Goal: Task Accomplishment & Management: Use online tool/utility

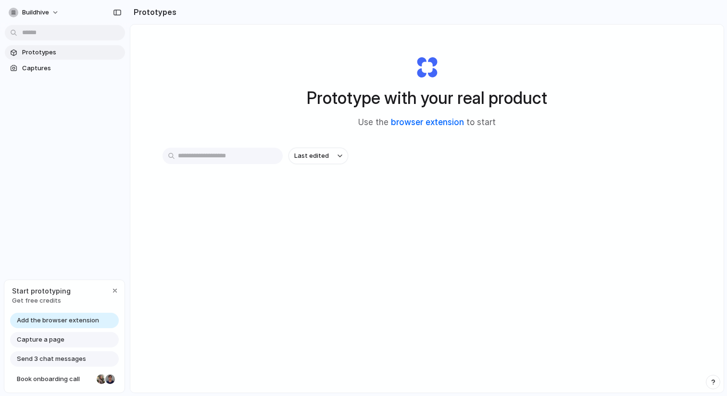
click at [428, 123] on link "browser extension" at bounding box center [427, 122] width 73 height 10
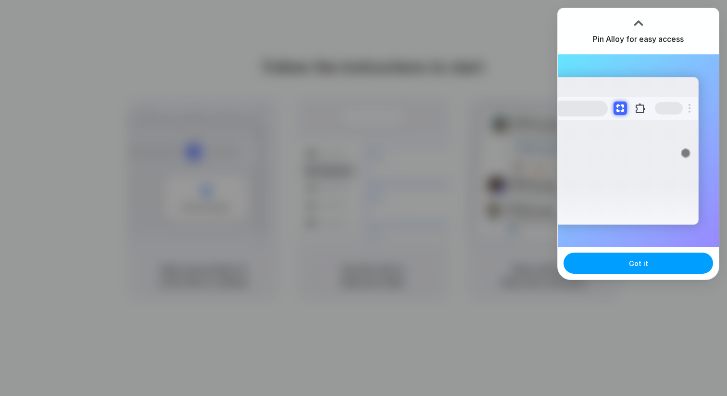
click at [622, 266] on button "Got it" at bounding box center [639, 263] width 150 height 21
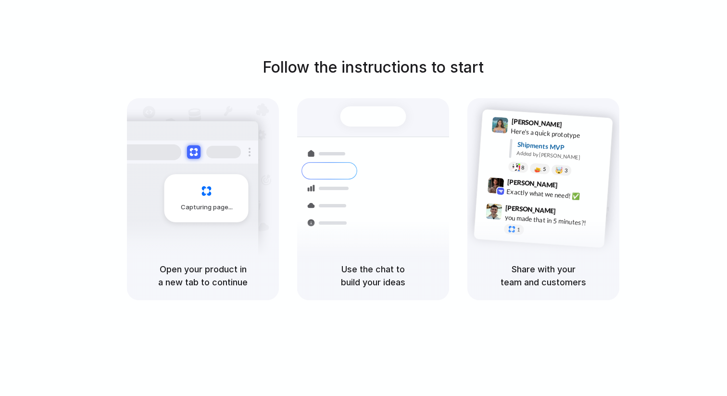
click at [663, 59] on div "Follow the instructions to start Capturing page Open your product in a new tab …" at bounding box center [373, 178] width 727 height 244
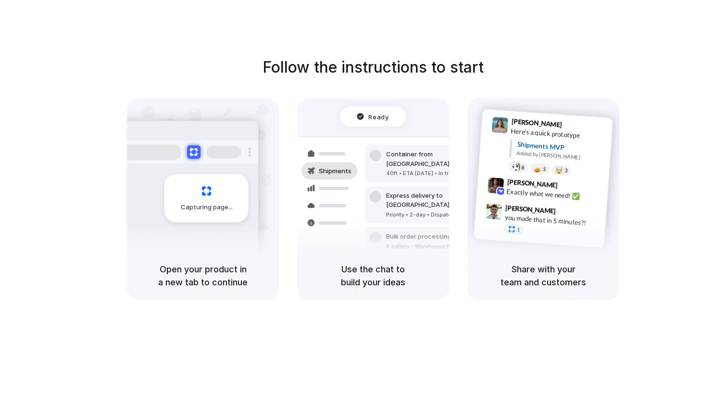
click at [423, 66] on h1 "Follow the instructions to start" at bounding box center [373, 67] width 221 height 23
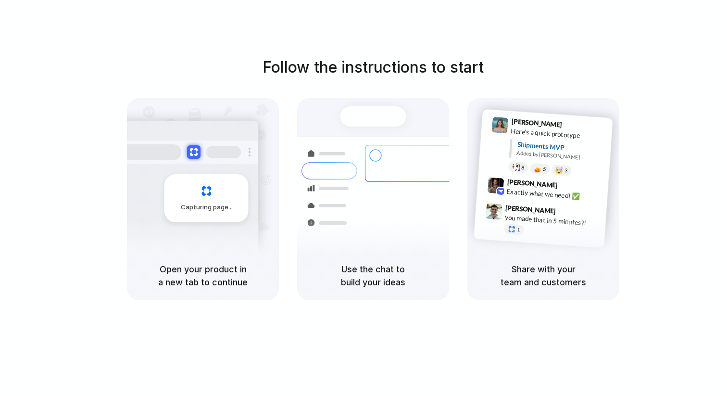
click at [219, 192] on div "Capturing page" at bounding box center [207, 198] width 84 height 48
click at [460, 20] on div "Follow the instructions to start Capturing page Open your product in a new tab …" at bounding box center [373, 207] width 747 height 415
click at [228, 190] on div "Capturing page" at bounding box center [207, 198] width 84 height 48
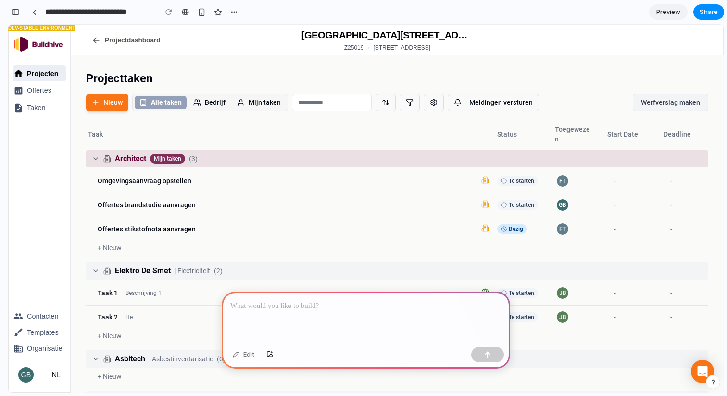
click at [271, 313] on div at bounding box center [366, 317] width 289 height 51
click at [285, 313] on div at bounding box center [366, 317] width 289 height 51
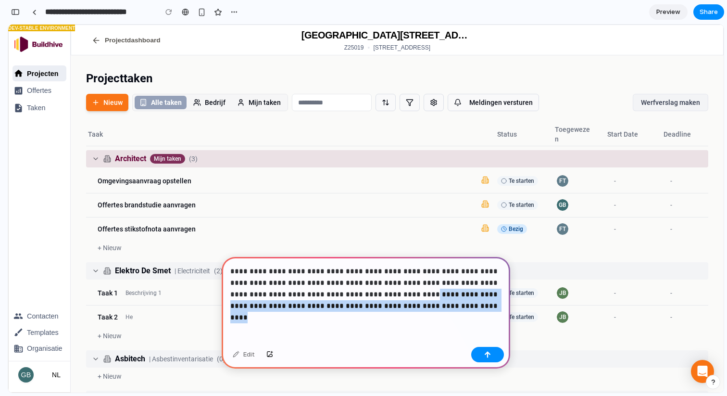
drag, startPoint x: 424, startPoint y: 305, endPoint x: 353, endPoint y: 294, distance: 71.6
click at [353, 294] on p "**********" at bounding box center [365, 289] width 271 height 46
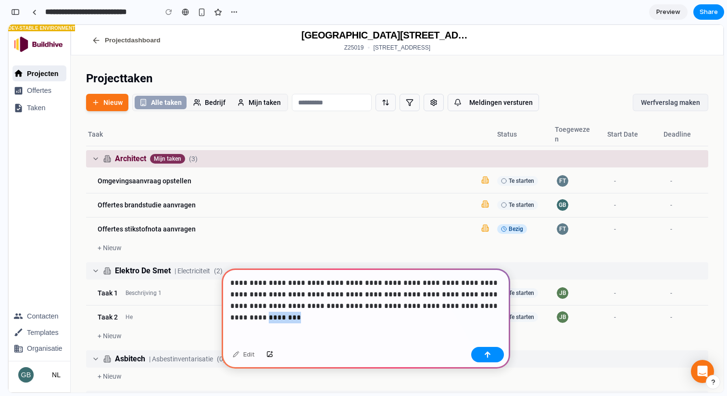
drag, startPoint x: 477, startPoint y: 309, endPoint x: 446, endPoint y: 308, distance: 30.8
click at [443, 308] on p "**********" at bounding box center [365, 294] width 271 height 35
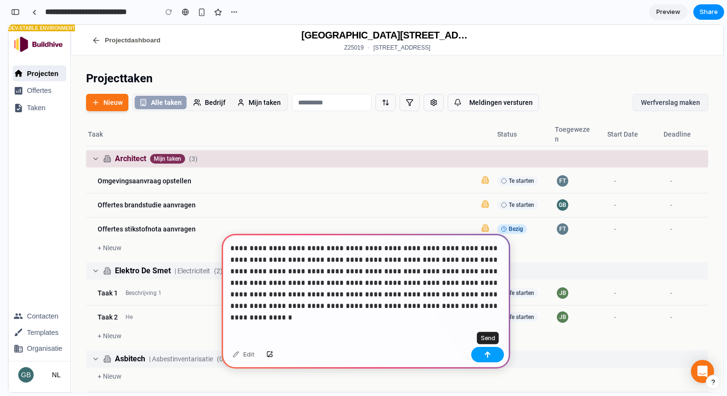
click at [494, 357] on button "button" at bounding box center [487, 354] width 33 height 15
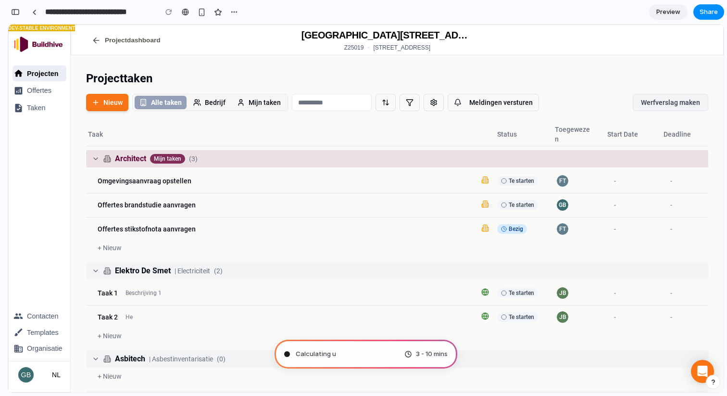
click at [409, 83] on div "Projecttaken" at bounding box center [397, 78] width 622 height 15
click at [454, 179] on span "Zie alles" at bounding box center [445, 181] width 21 height 8
click at [359, 354] on span "Pondering market oppor ..." at bounding box center [334, 354] width 77 height 10
type input "**********"
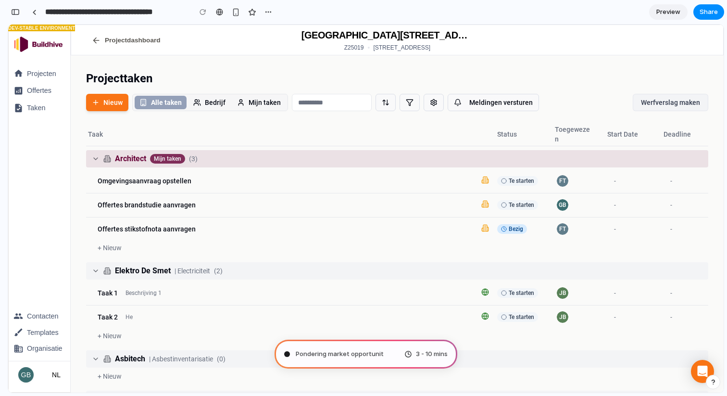
click at [381, 123] on th "Taak" at bounding box center [282, 134] width 392 height 23
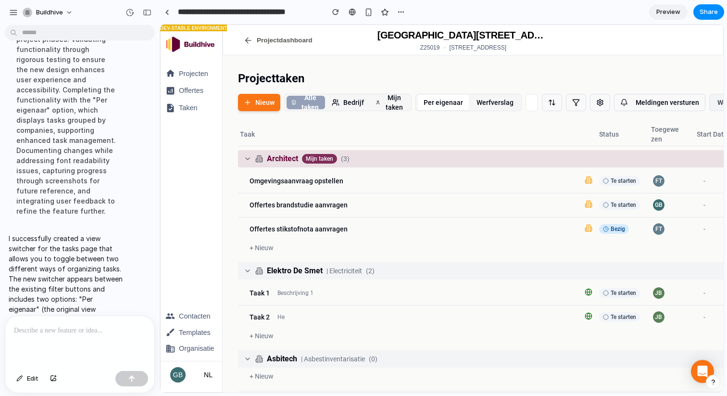
scroll to position [268, 0]
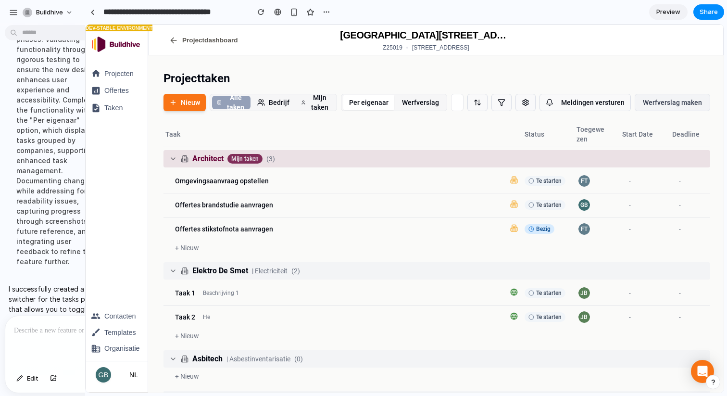
drag, startPoint x: 216, startPoint y: 95, endPoint x: 84, endPoint y: 101, distance: 131.9
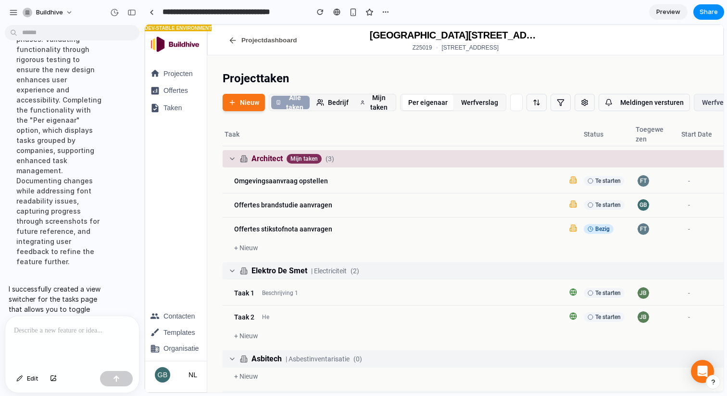
drag, startPoint x: 144, startPoint y: 123, endPoint x: 105, endPoint y: 123, distance: 39.0
click at [105, 123] on div "**********" at bounding box center [363, 198] width 727 height 396
click at [144, 137] on main "Chat Preview" at bounding box center [434, 208] width 580 height 369
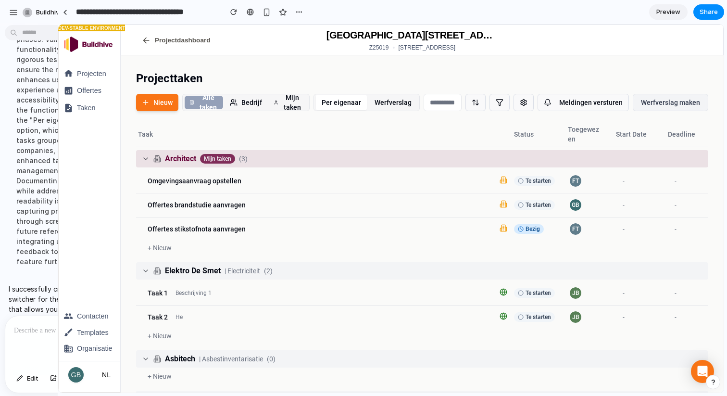
drag, startPoint x: 142, startPoint y: 137, endPoint x: 56, endPoint y: 132, distance: 85.8
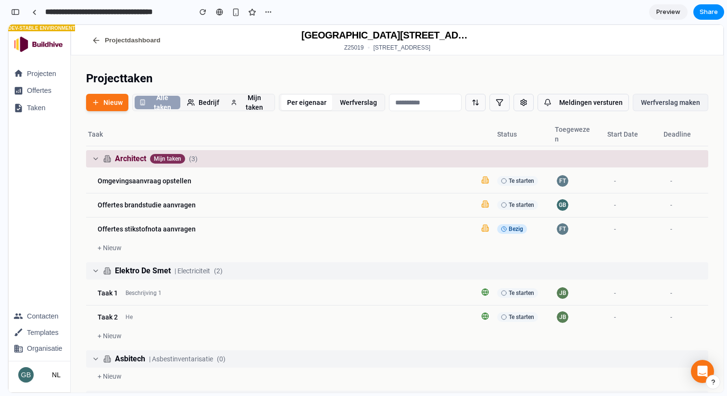
scroll to position [349, 0]
click at [358, 102] on button "Werfverslag" at bounding box center [358, 102] width 49 height 15
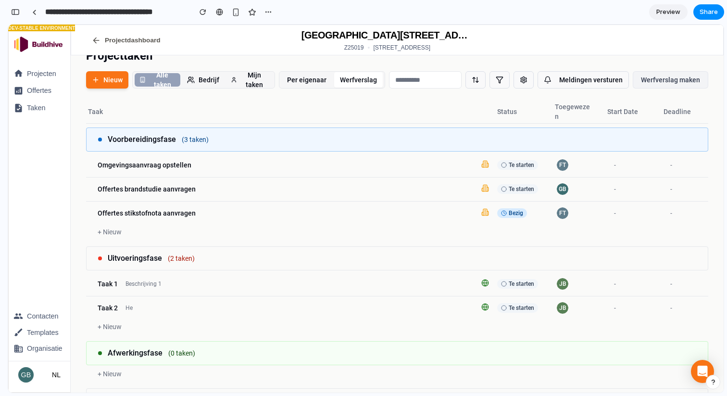
scroll to position [0, 0]
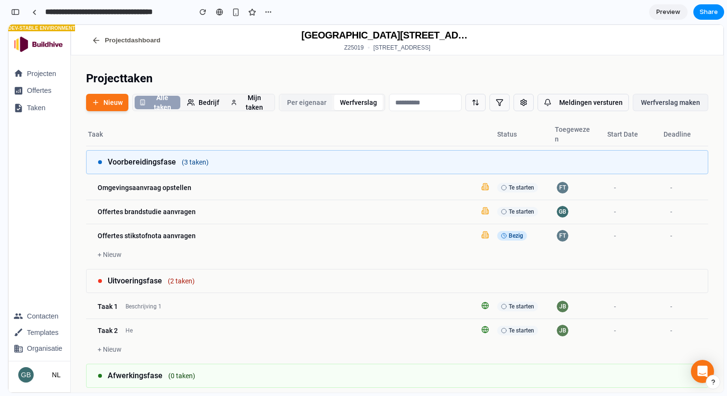
click at [299, 97] on button "Per eigenaar" at bounding box center [306, 102] width 51 height 15
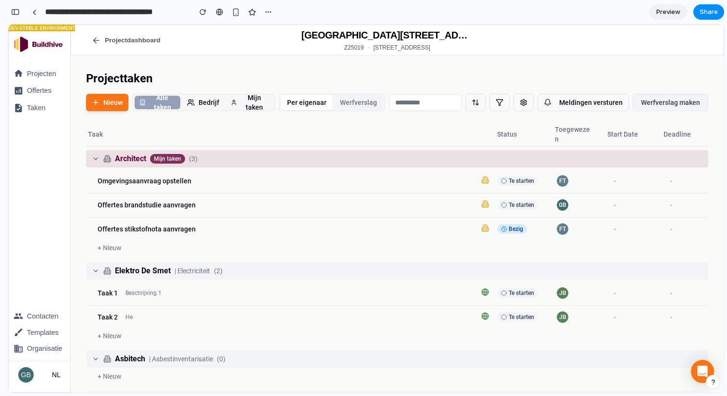
click at [345, 104] on button "Werfverslag" at bounding box center [358, 102] width 49 height 15
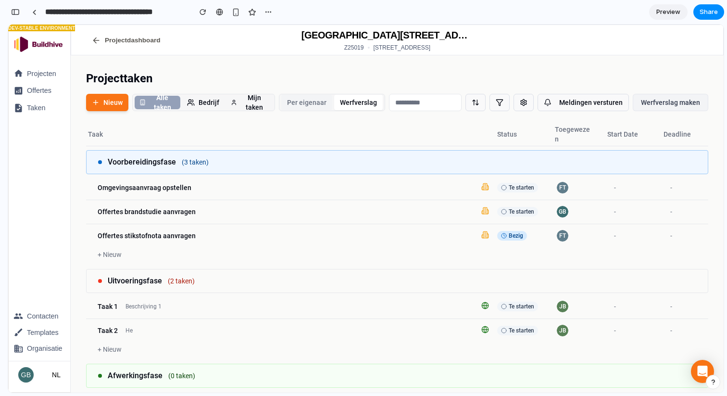
click at [310, 105] on button "Per eigenaar" at bounding box center [306, 102] width 51 height 15
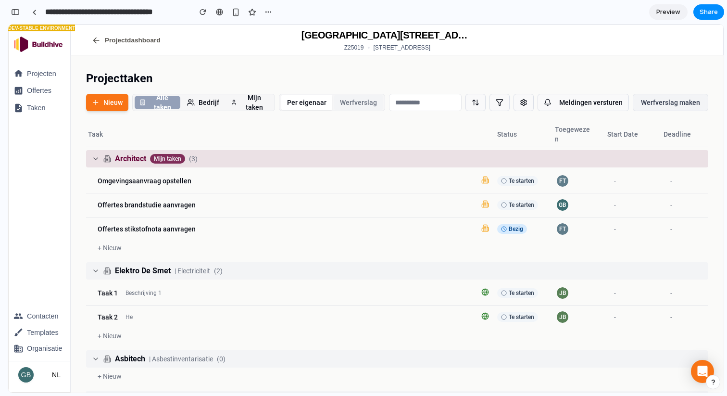
click at [345, 105] on button "Werfverslag" at bounding box center [358, 102] width 49 height 15
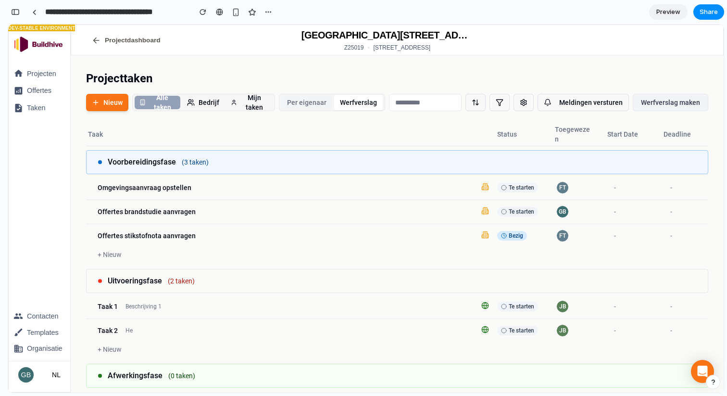
click at [307, 105] on button "Per eigenaar" at bounding box center [306, 102] width 51 height 15
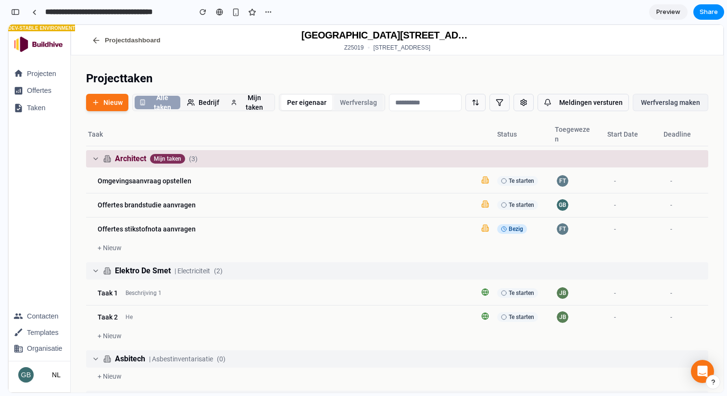
click at [340, 104] on button "Werfverslag" at bounding box center [358, 102] width 49 height 15
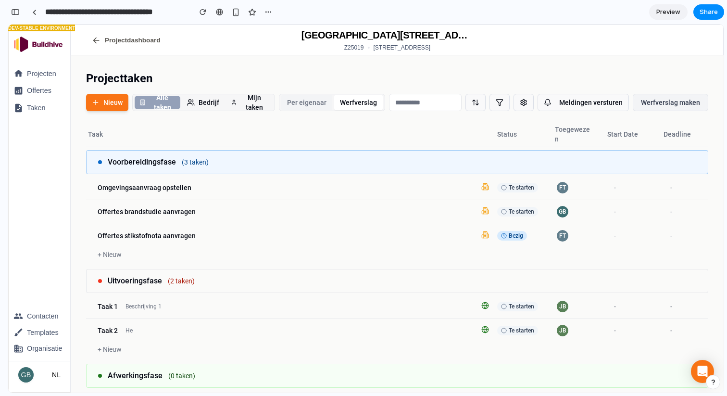
click at [307, 106] on button "Per eigenaar" at bounding box center [306, 102] width 51 height 15
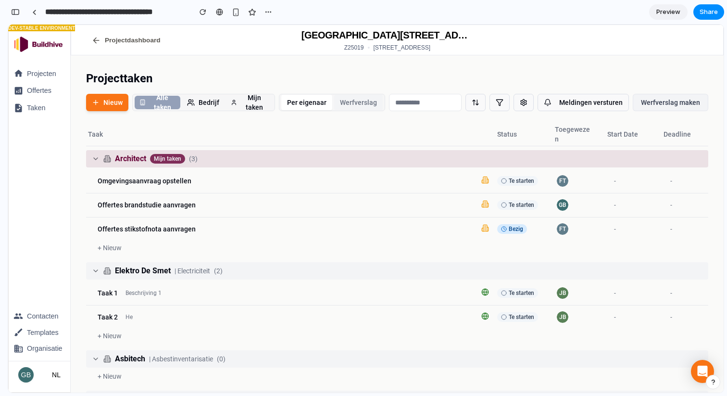
click at [355, 107] on button "Werfverslag" at bounding box center [358, 102] width 49 height 15
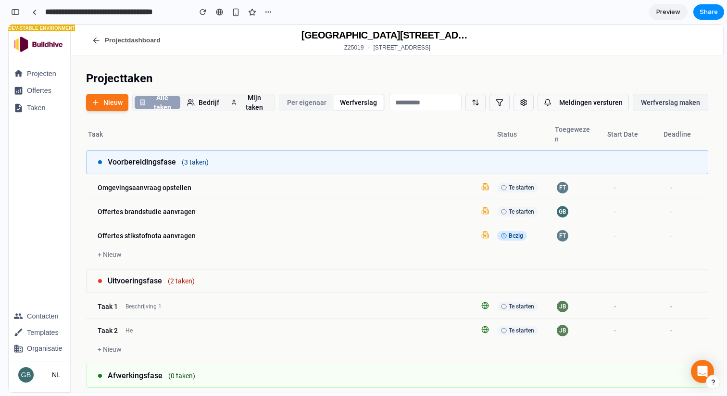
click at [307, 106] on button "Per eigenaar" at bounding box center [306, 102] width 51 height 15
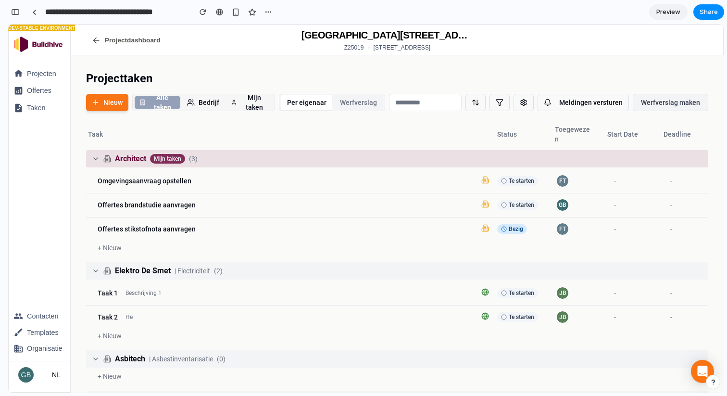
click at [339, 103] on button "Werfverslag" at bounding box center [358, 102] width 49 height 15
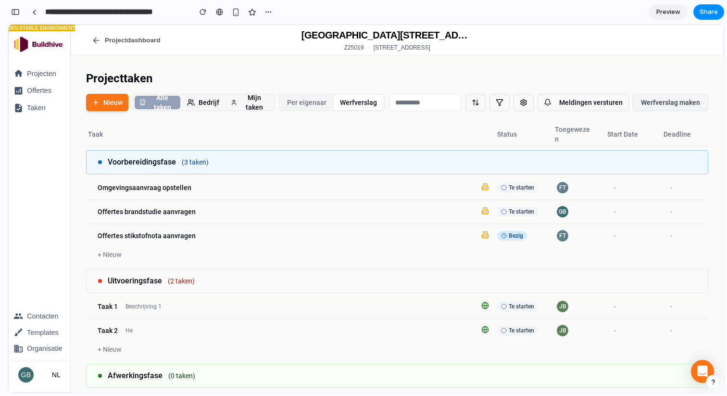
click at [309, 103] on button "Per eigenaar" at bounding box center [306, 102] width 51 height 15
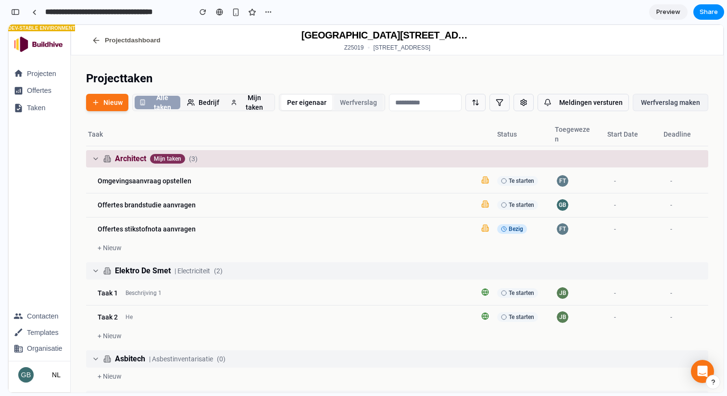
click at [359, 103] on button "Werfverslag" at bounding box center [358, 102] width 49 height 15
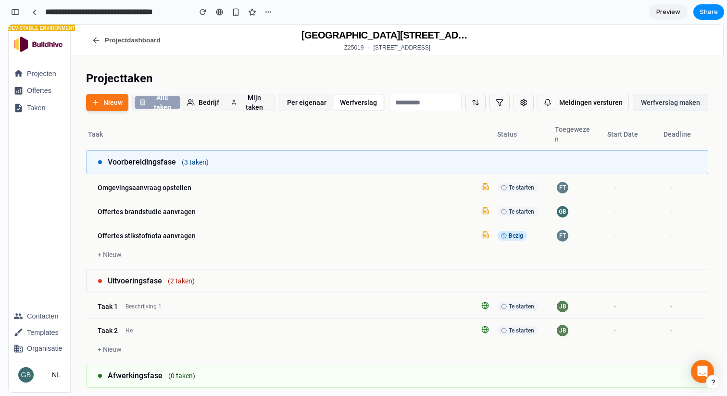
click at [217, 131] on th "Taak" at bounding box center [282, 134] width 392 height 23
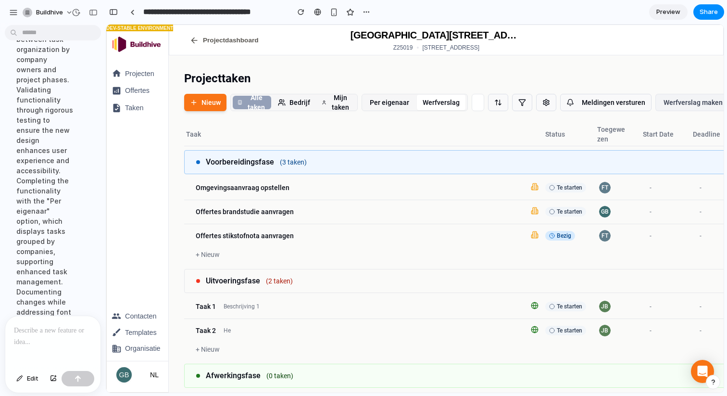
click at [6, 217] on div at bounding box center [4, 198] width 9 height 396
click at [31, 221] on div "Implementing a view switcher for the tasks page, allowing seamless toggling bet…" at bounding box center [45, 206] width 72 height 476
click at [8, 239] on div at bounding box center [4, 198] width 9 height 396
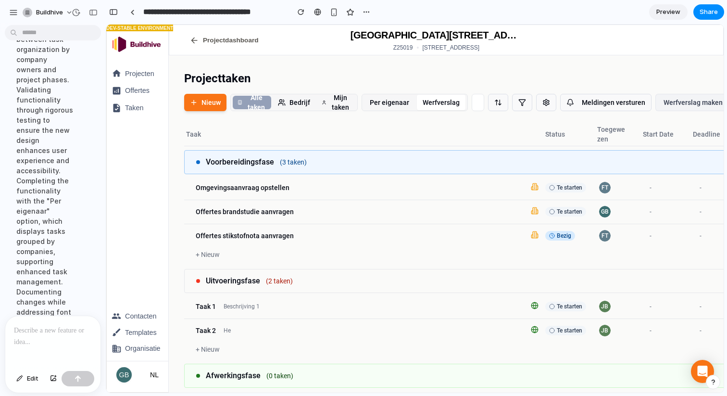
click at [37, 332] on p at bounding box center [53, 331] width 78 height 12
click at [52, 334] on p at bounding box center [53, 331] width 78 height 12
click at [50, 320] on p "**********" at bounding box center [53, 324] width 78 height 23
drag, startPoint x: 48, startPoint y: 330, endPoint x: 70, endPoint y: 320, distance: 24.8
click at [70, 320] on p "**********" at bounding box center [53, 319] width 78 height 35
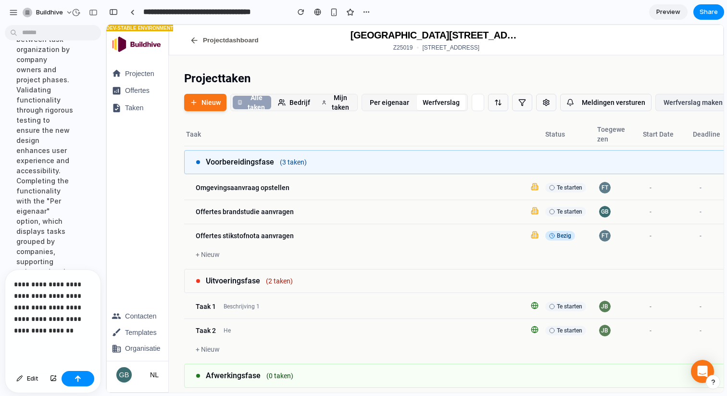
scroll to position [870, 0]
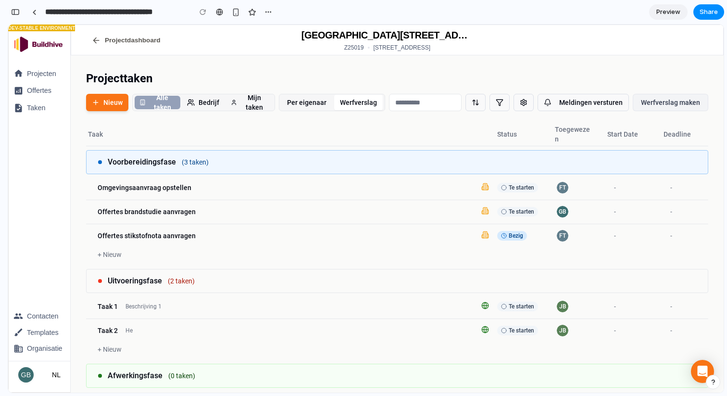
drag, startPoint x: 10, startPoint y: 264, endPoint x: 39, endPoint y: 264, distance: 29.8
click at [39, 264] on div "Projecten Offertes Taken Contacten Templates Organisatie GB NL" at bounding box center [40, 212] width 62 height 359
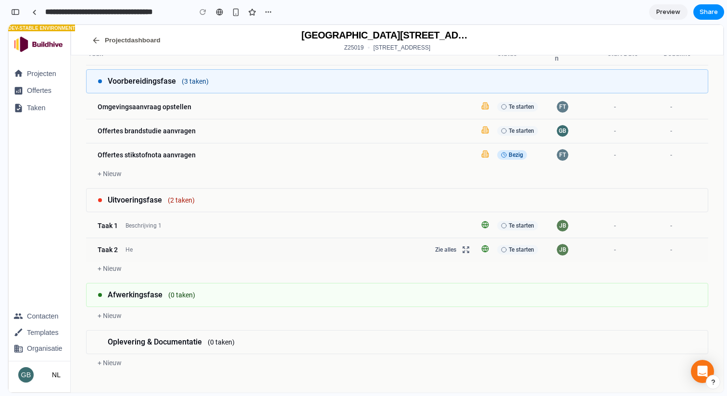
scroll to position [0, 0]
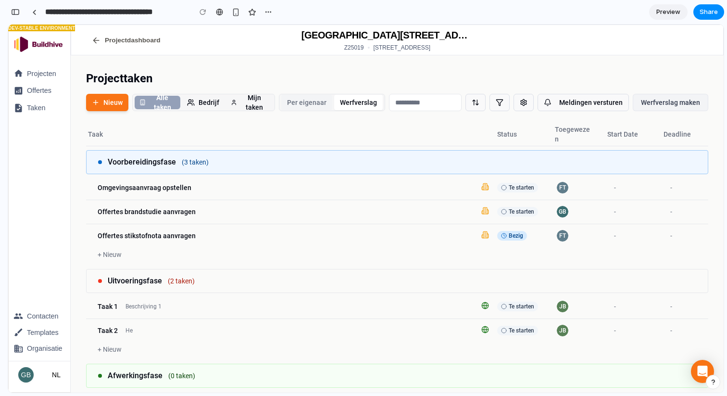
click at [305, 100] on button "Per eigenaar" at bounding box center [306, 102] width 51 height 15
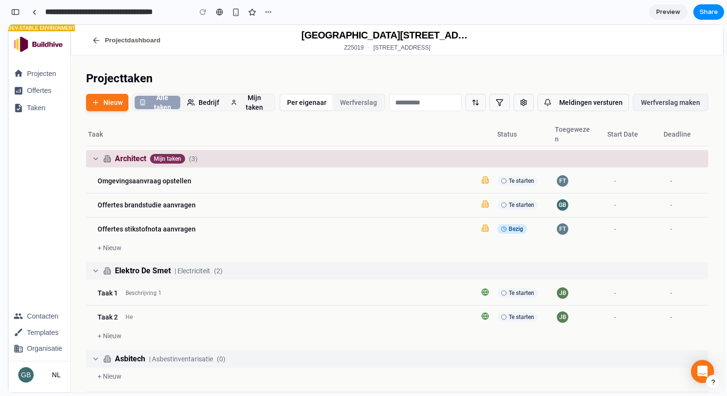
click at [347, 106] on button "Werfverslag" at bounding box center [358, 102] width 49 height 15
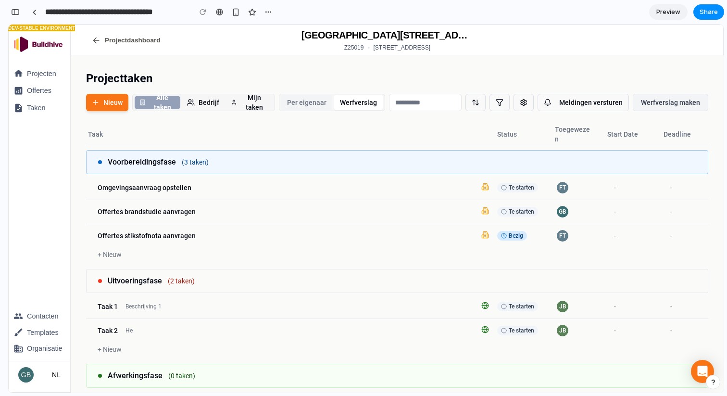
click at [294, 107] on button "Per eigenaar" at bounding box center [306, 102] width 51 height 15
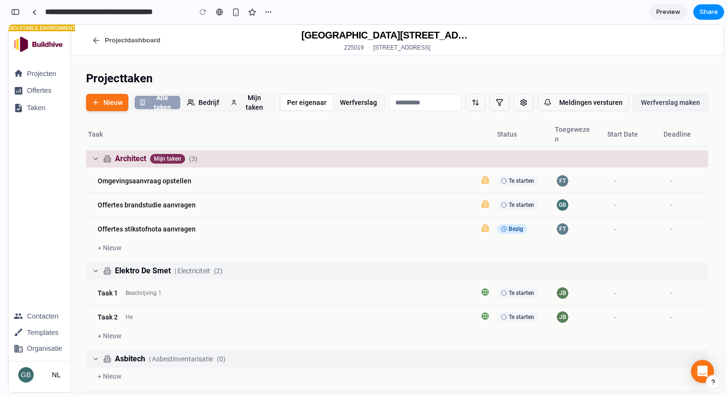
click at [323, 81] on div "Projecttaken" at bounding box center [397, 78] width 622 height 15
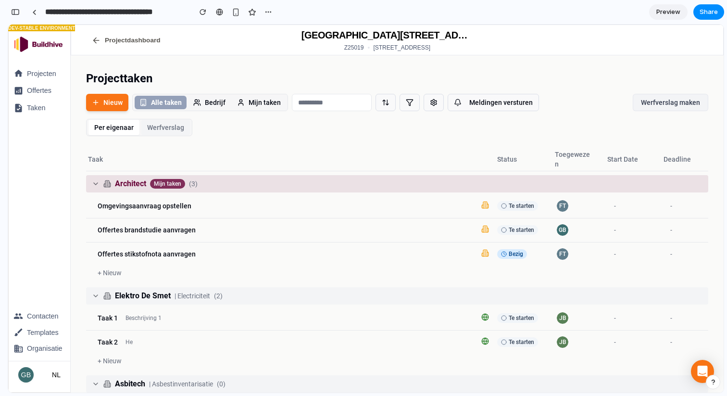
click at [161, 122] on button "Werfverslag" at bounding box center [165, 127] width 49 height 15
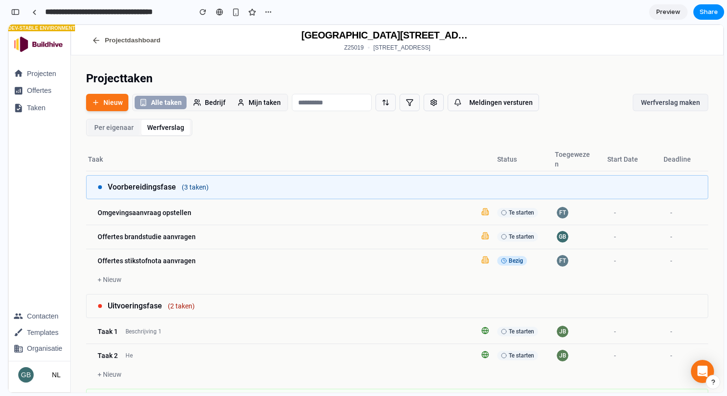
click at [119, 131] on button "Per eigenaar" at bounding box center [114, 127] width 51 height 15
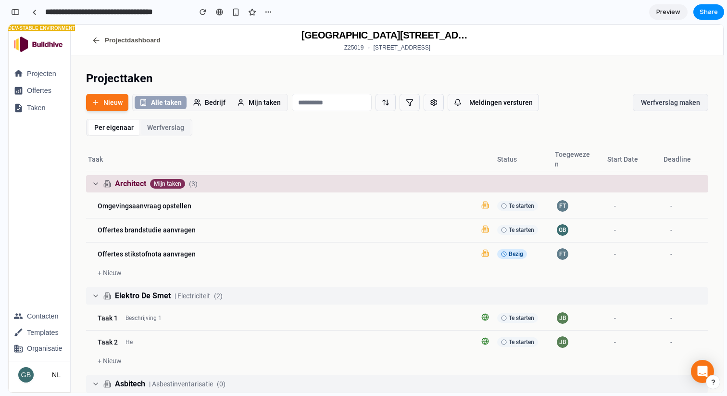
click at [175, 133] on button "Werfverslag" at bounding box center [165, 127] width 49 height 15
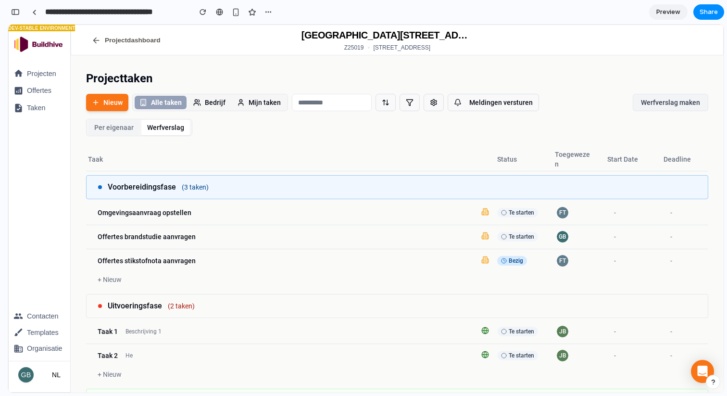
click at [111, 133] on button "Per eigenaar" at bounding box center [114, 127] width 51 height 15
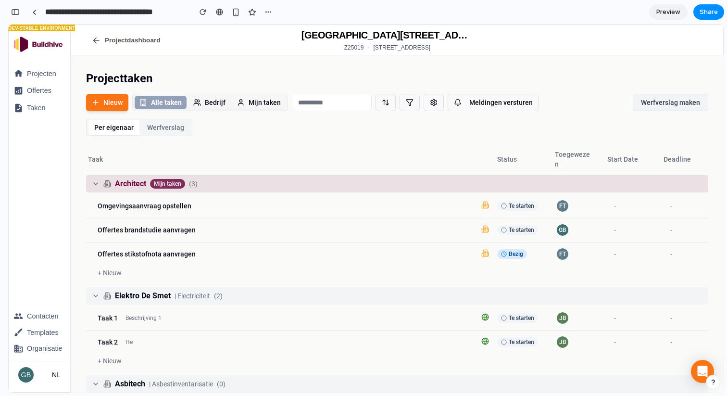
click at [157, 130] on button "Werfverslag" at bounding box center [165, 127] width 49 height 15
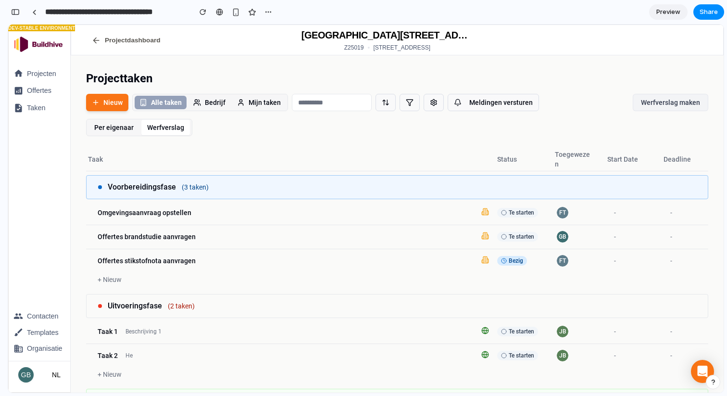
click at [241, 150] on th "Taak" at bounding box center [282, 159] width 392 height 23
